Goal: Find specific page/section: Find specific page/section

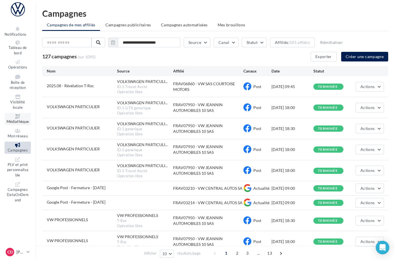
click at [25, 119] on span "Médiathèque" at bounding box center [18, 121] width 23 height 5
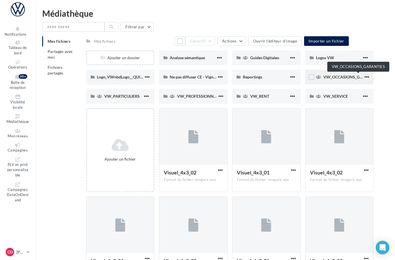
click at [345, 77] on span "VW_OCCASIONS_GARANTIES" at bounding box center [351, 76] width 56 height 5
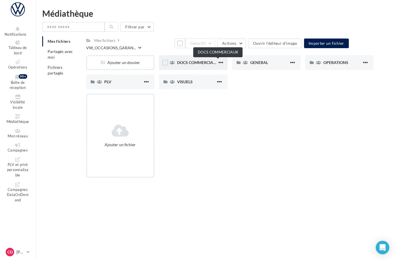
click at [219, 62] on span "DOCS COMMERCIAUX" at bounding box center [198, 62] width 42 height 5
click at [217, 63] on span "90 PTS DE CONTRÔLE" at bounding box center [197, 62] width 40 height 5
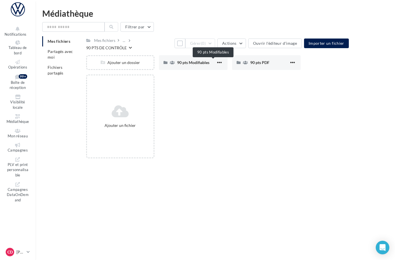
click at [209, 63] on span "90 pts Modifiables" at bounding box center [193, 62] width 32 height 5
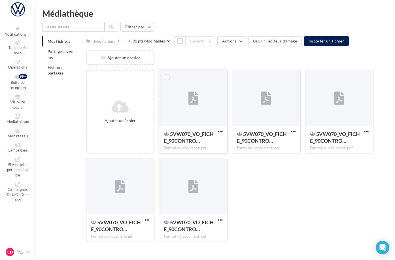
click at [226, 92] on div at bounding box center [193, 98] width 68 height 57
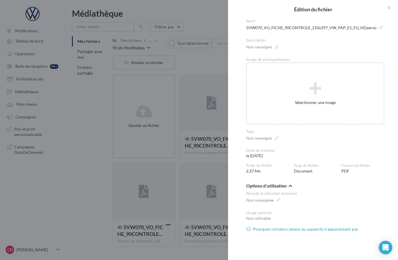
click at [202, 65] on div at bounding box center [199, 130] width 398 height 260
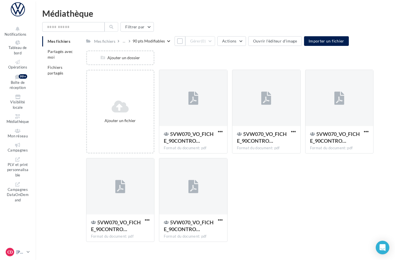
click at [30, 250] on icon at bounding box center [28, 252] width 3 height 5
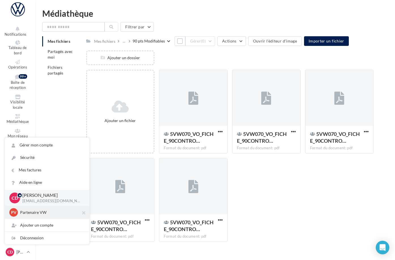
click at [39, 212] on p "Partenaire VW" at bounding box center [51, 213] width 62 height 6
